Goal: Task Accomplishment & Management: Use online tool/utility

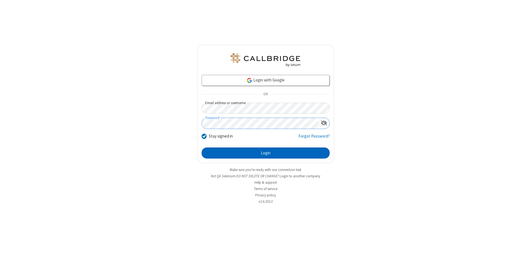
click at [265, 153] on button "Login" at bounding box center [266, 153] width 128 height 11
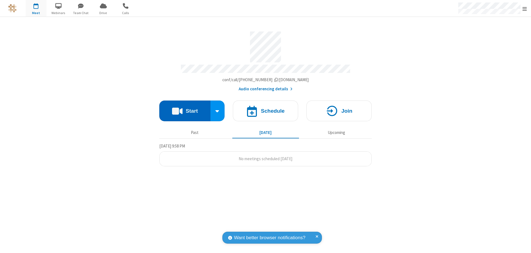
click at [185, 108] on button "Start" at bounding box center [184, 111] width 51 height 21
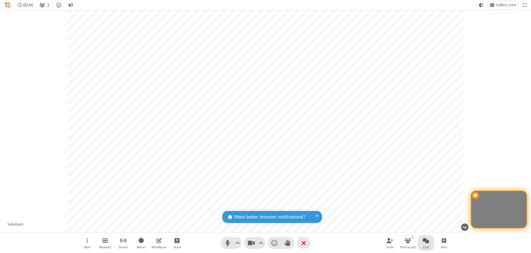
click at [426, 241] on span "Open chat" at bounding box center [426, 240] width 7 height 7
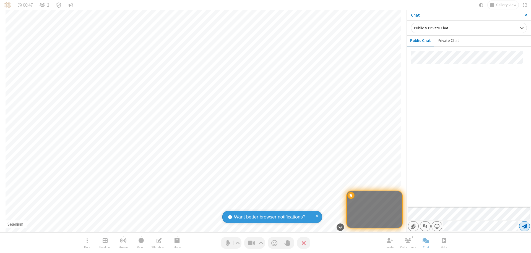
click at [524, 226] on span "Send message" at bounding box center [524, 227] width 5 height 6
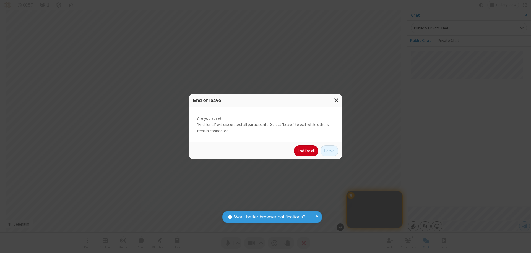
click at [306, 151] on button "End for all" at bounding box center [306, 150] width 24 height 11
